Goal: Find specific page/section: Find specific page/section

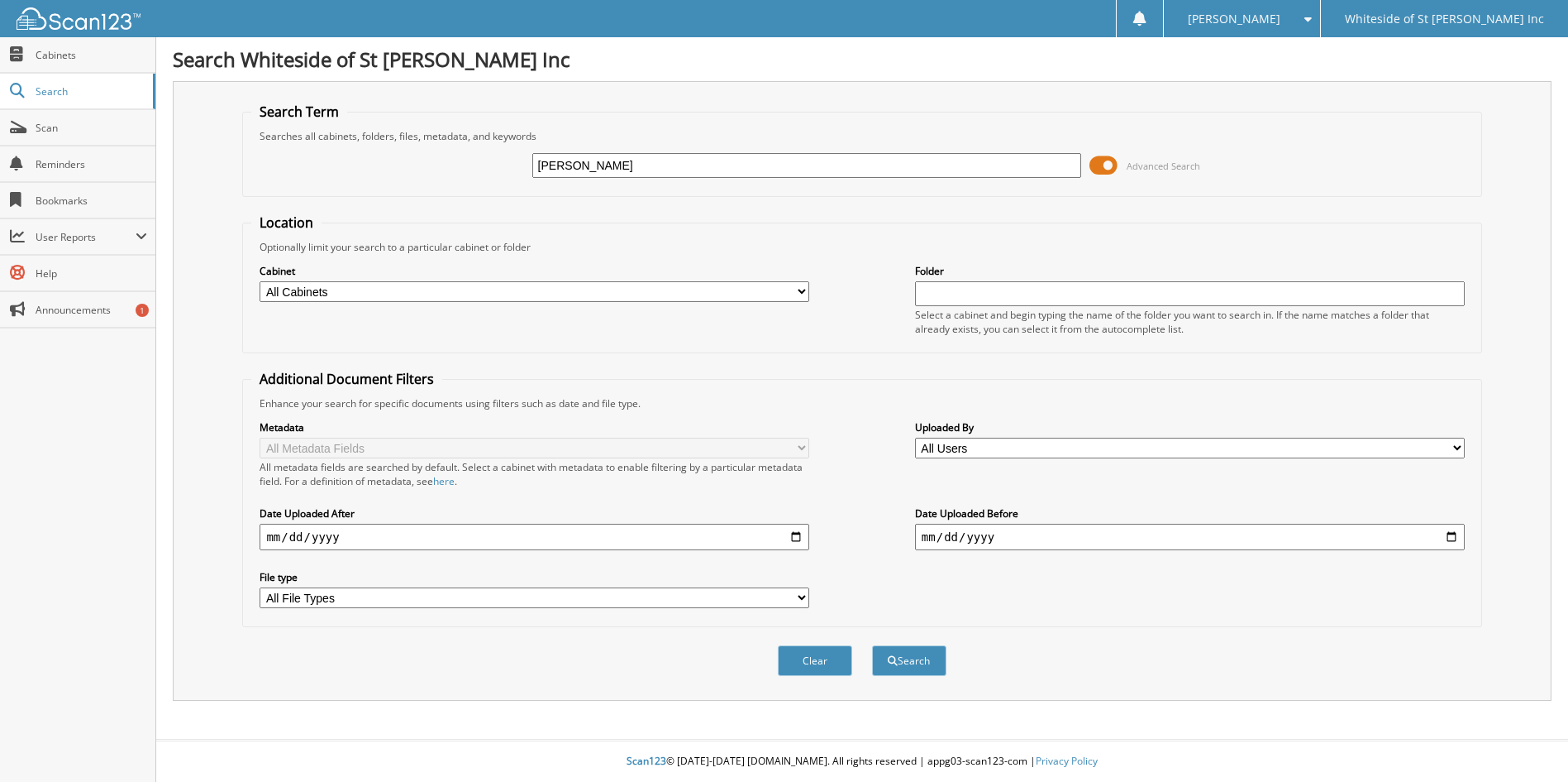
type input "[PERSON_NAME]"
click at [872, 645] on button "Search" at bounding box center [909, 660] width 75 height 31
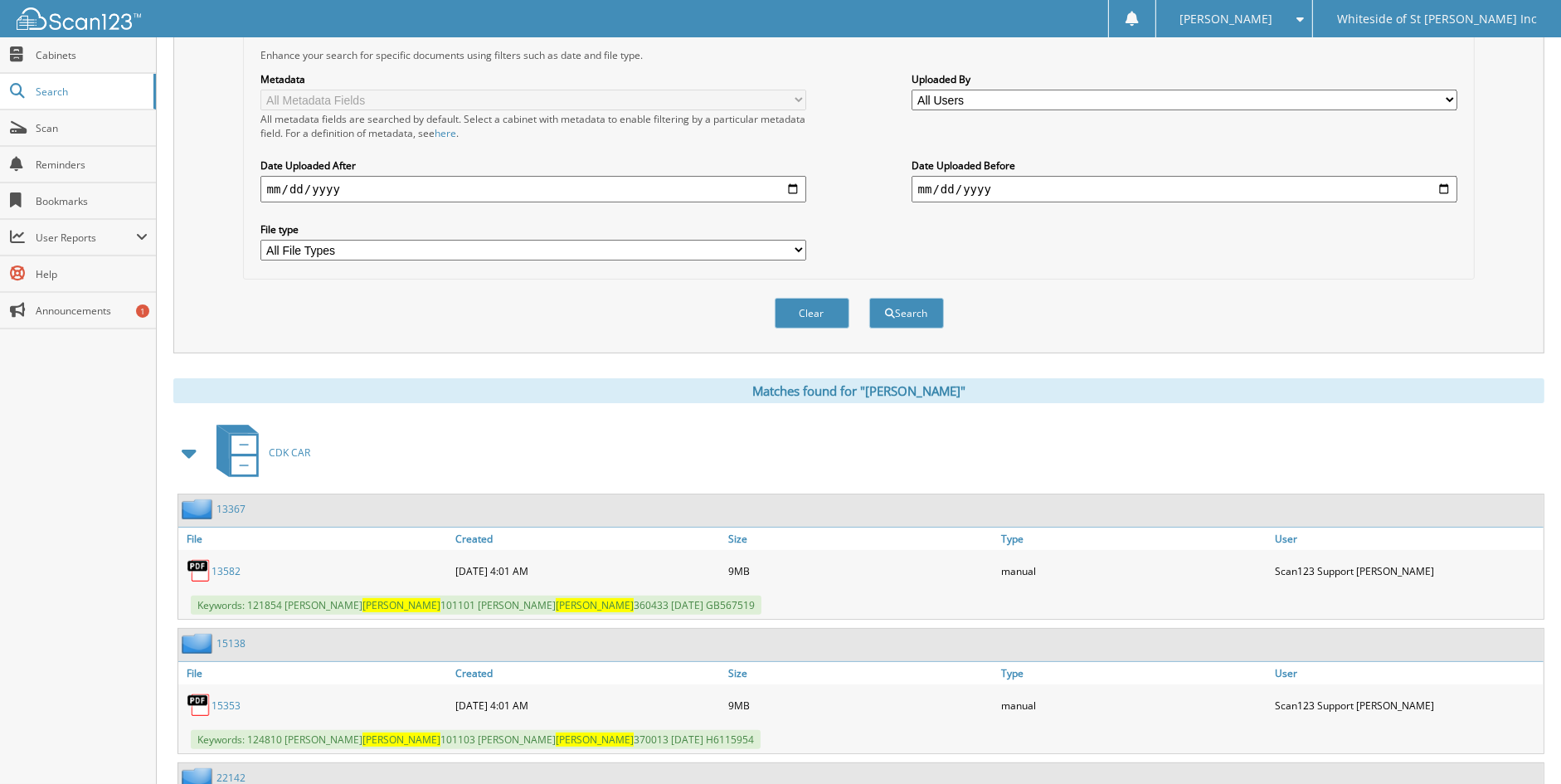
scroll to position [414, 0]
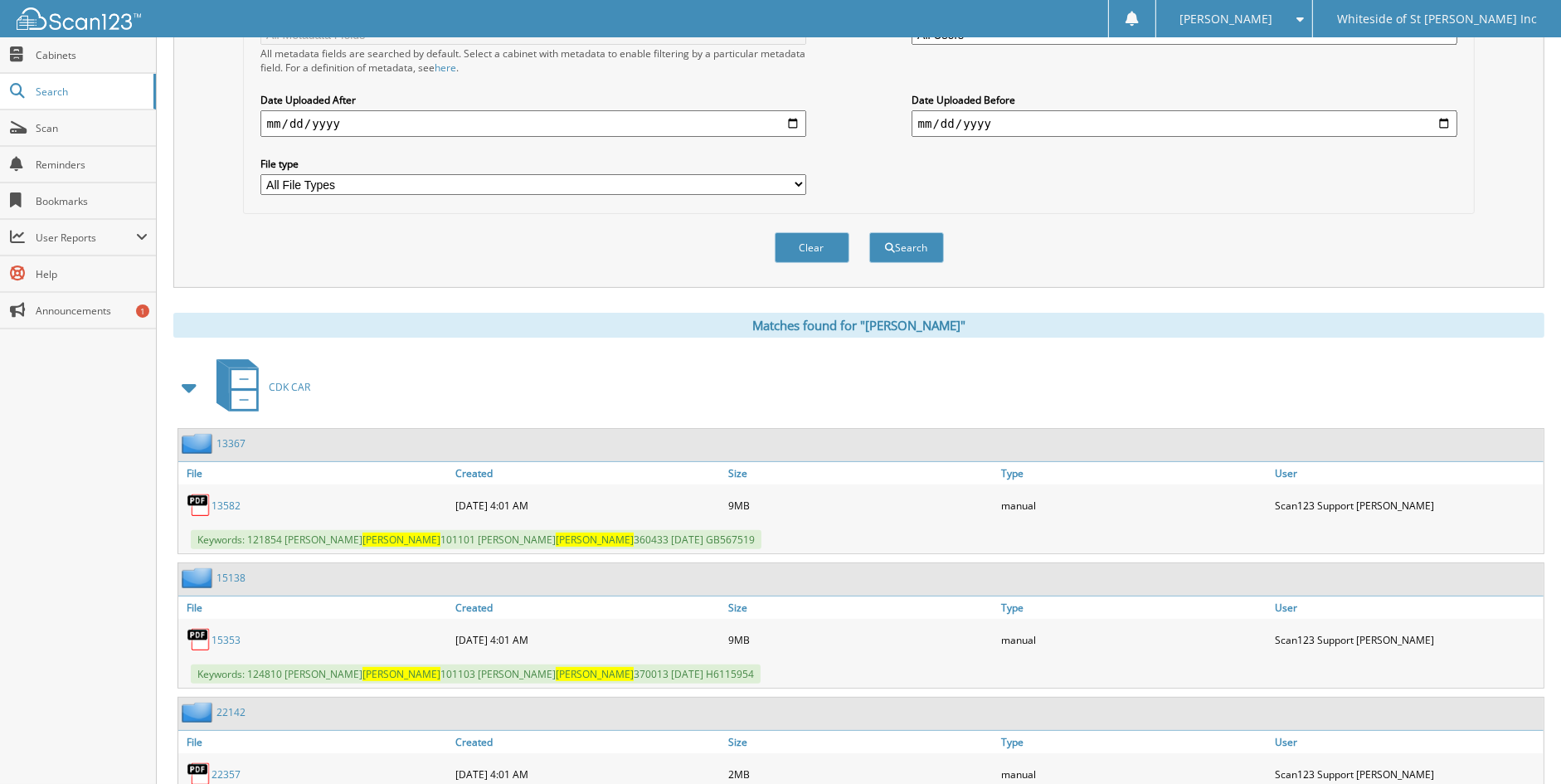
click at [189, 372] on span at bounding box center [190, 387] width 23 height 30
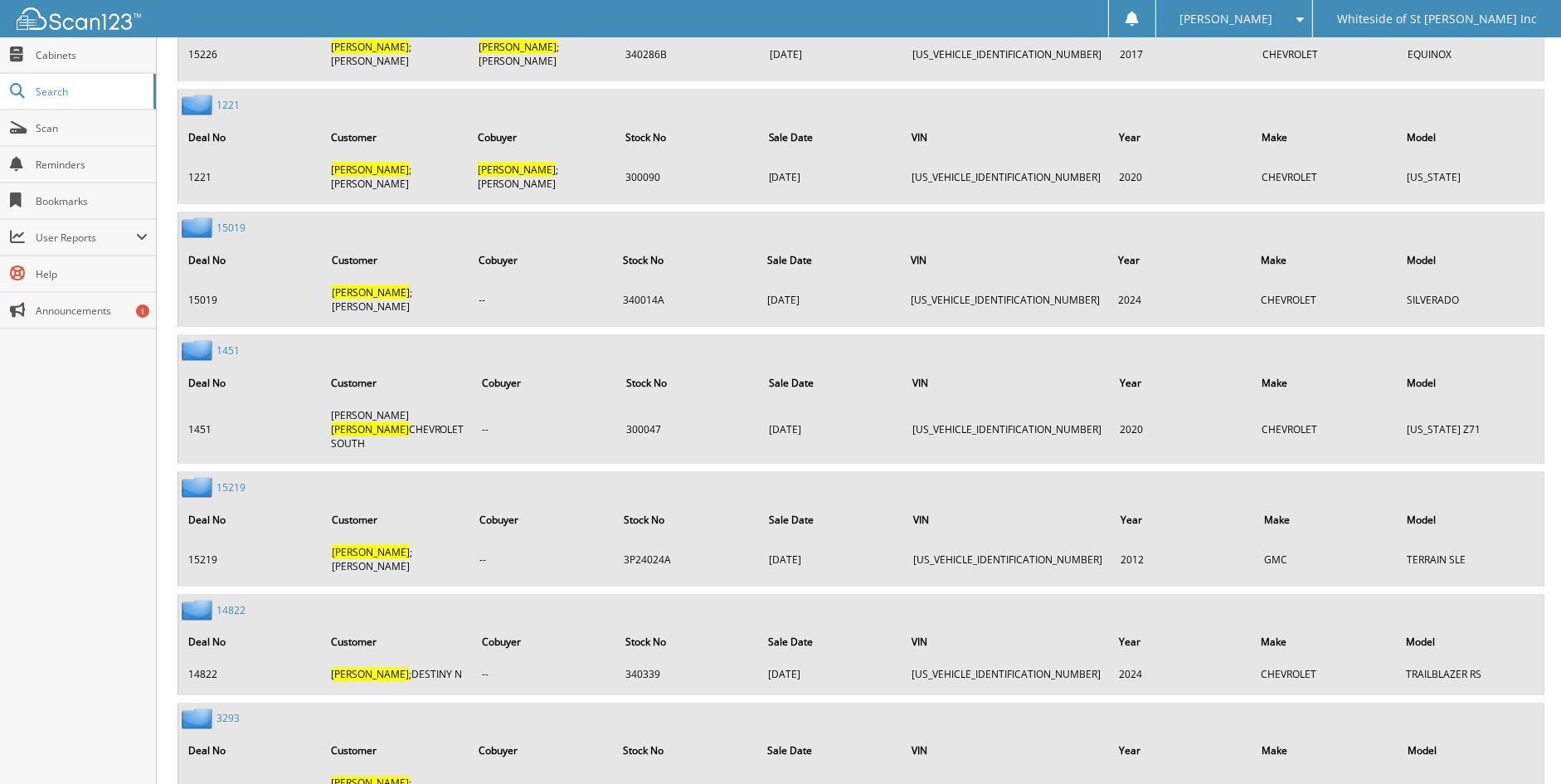
scroll to position [2985, 0]
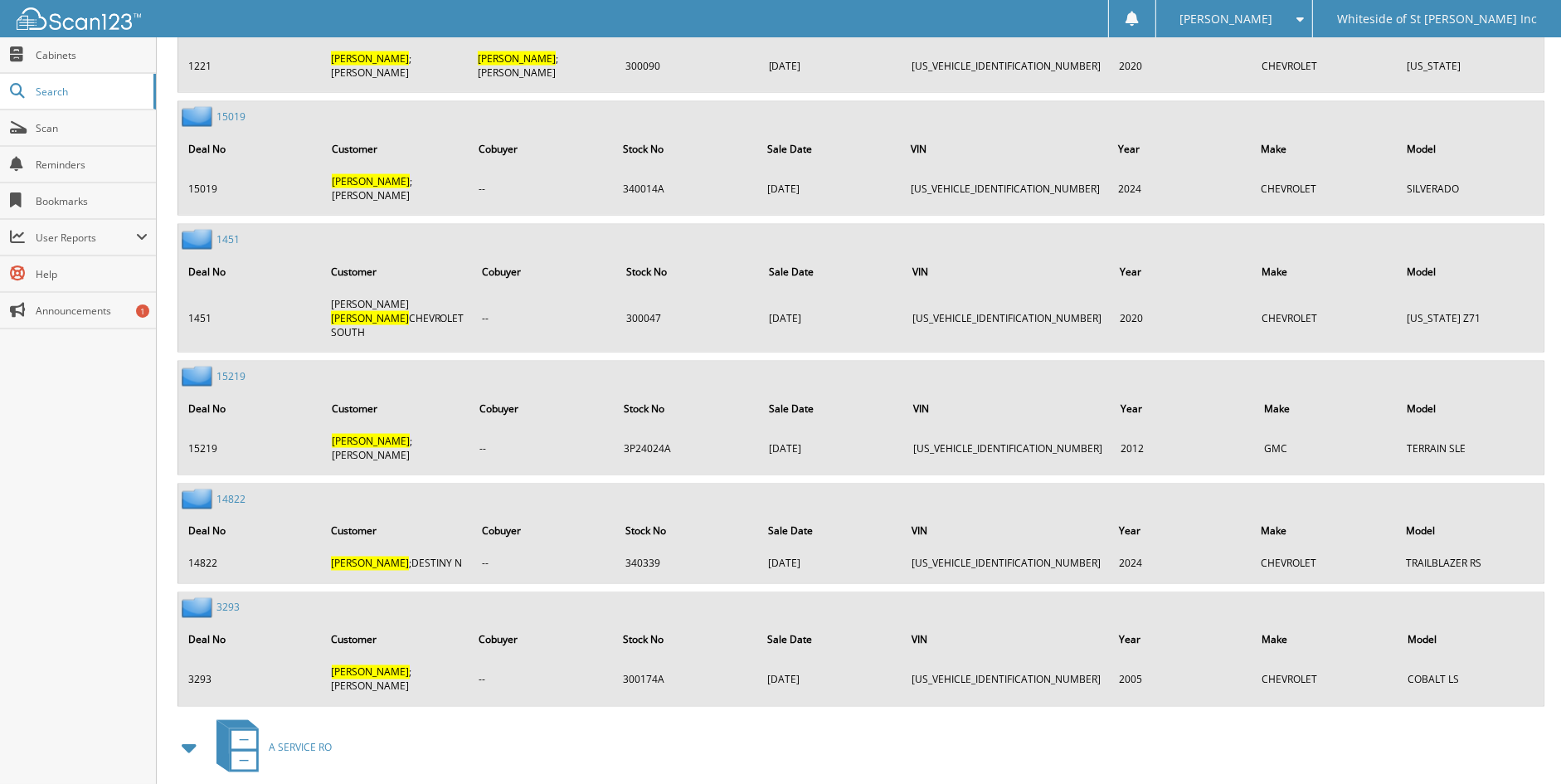
click at [186, 733] on span at bounding box center [190, 748] width 23 height 30
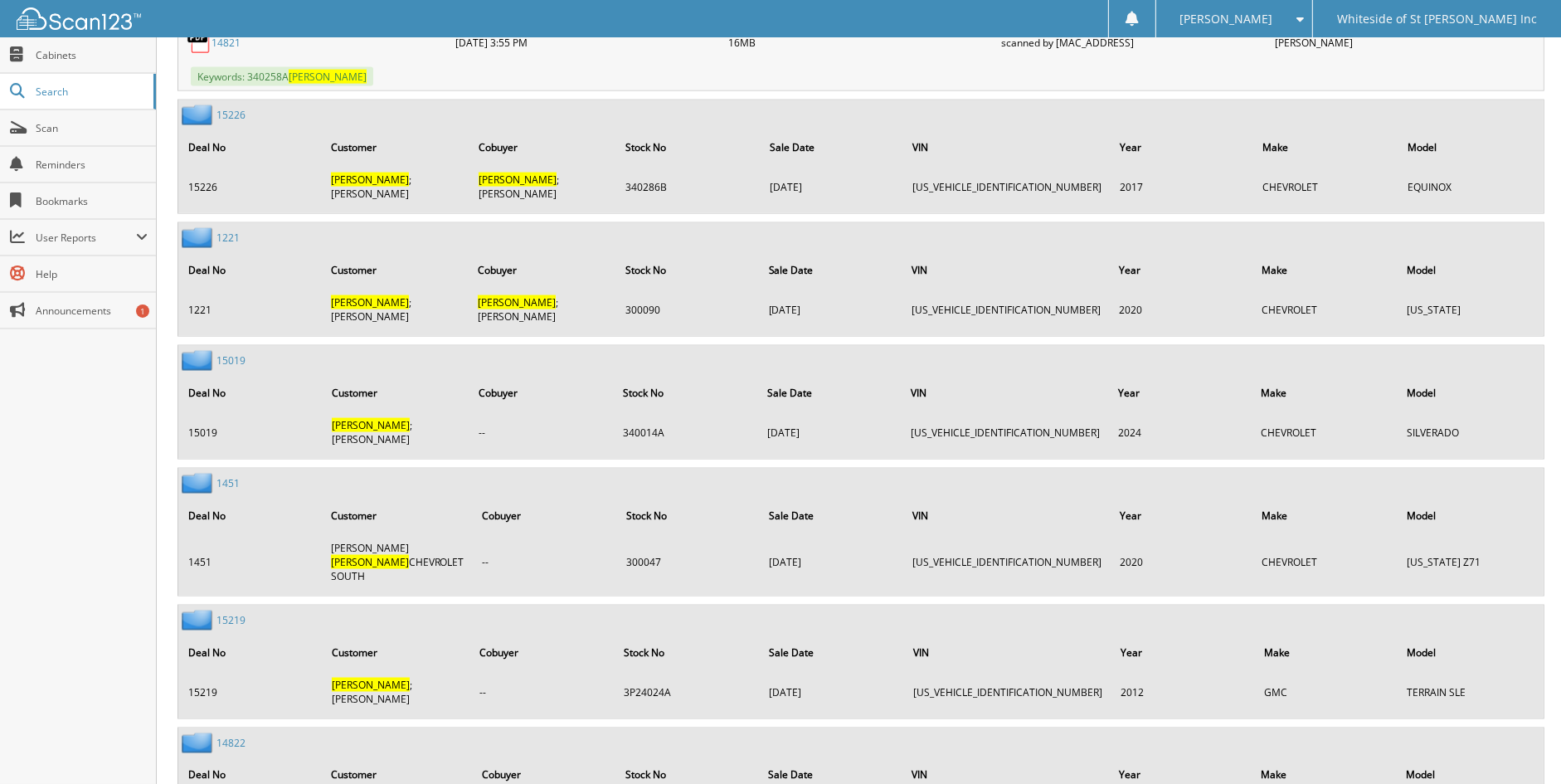
click at [1304, 14] on span at bounding box center [1296, 19] width 16 height 11
click at [1281, 89] on link "Logout" at bounding box center [1235, 80] width 157 height 29
